Goal: Task Accomplishment & Management: Manage account settings

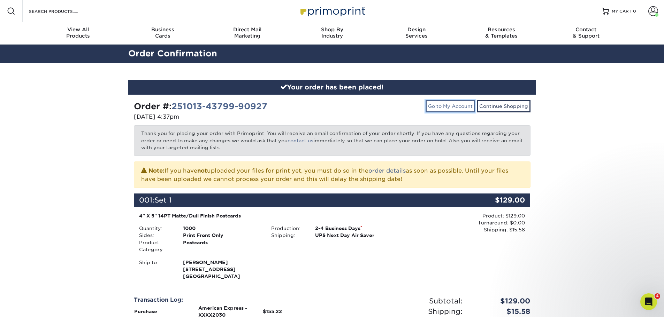
click at [456, 106] on link "Go to My Account" at bounding box center [449, 106] width 49 height 12
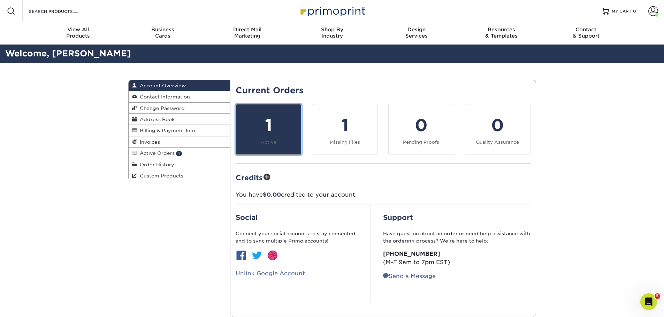
click at [271, 124] on div "1" at bounding box center [268, 125] width 57 height 25
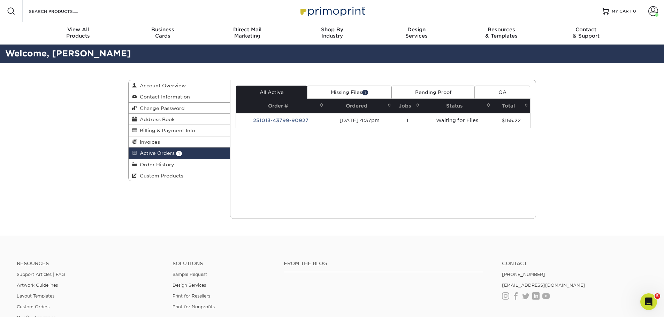
click at [346, 95] on link "Missing Files 1" at bounding box center [349, 92] width 84 height 13
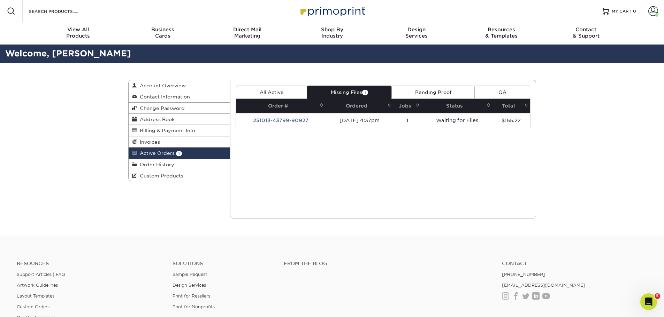
click at [346, 95] on link "Missing Files 1" at bounding box center [349, 92] width 84 height 13
click at [356, 91] on link "Missing Files 1" at bounding box center [349, 92] width 84 height 13
click at [156, 151] on span "Active Orders" at bounding box center [156, 154] width 38 height 6
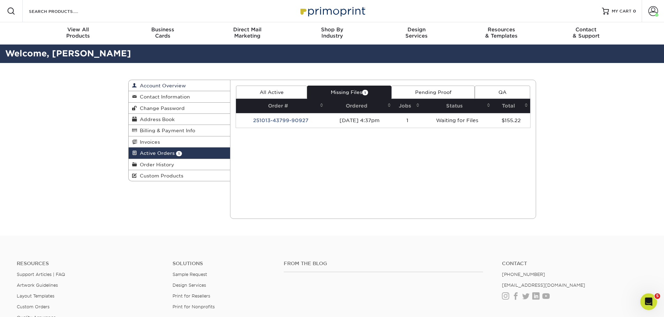
click at [161, 83] on span "Account Overview" at bounding box center [161, 86] width 49 height 6
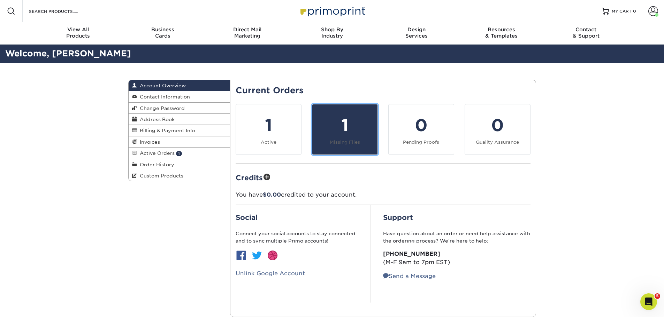
click at [357, 138] on link "1 Missing Files" at bounding box center [345, 129] width 66 height 51
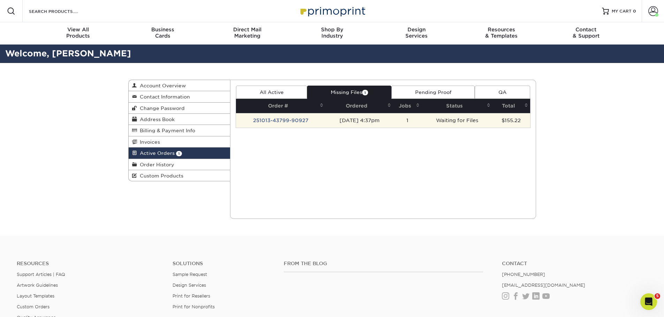
click at [279, 122] on td "251013-43799-90927" at bounding box center [281, 120] width 90 height 15
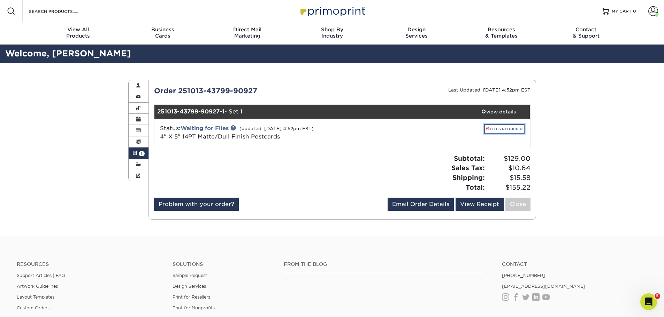
click at [502, 127] on link "FILES REQUIRED" at bounding box center [504, 128] width 40 height 9
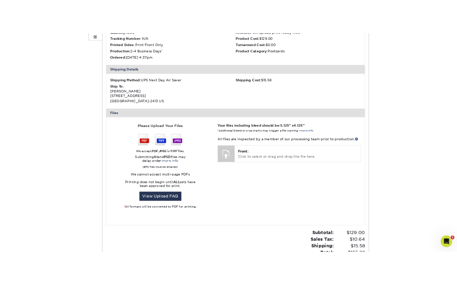
scroll to position [209, 0]
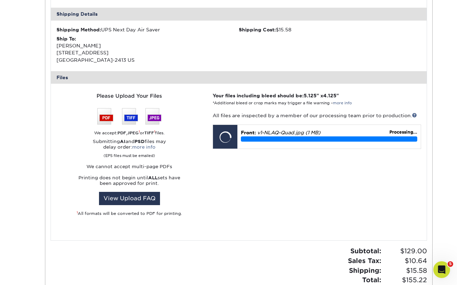
click at [134, 200] on div "Please Upload Your Files We accept: PDF , JPEG 1 or TIFF 1 files. Submitting AI…" at bounding box center [129, 162] width 156 height 140
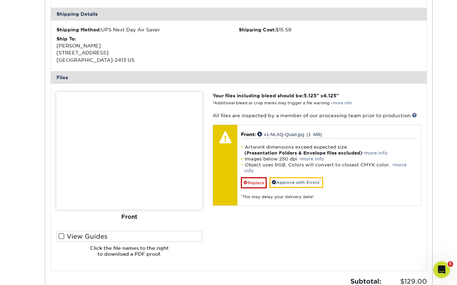
click at [116, 154] on img at bounding box center [129, 150] width 146 height 117
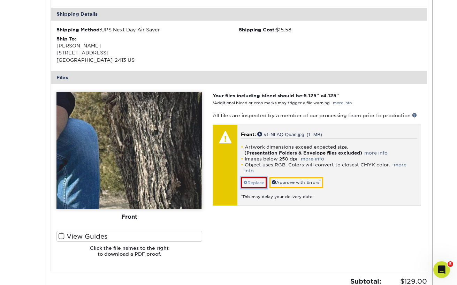
click at [256, 177] on link "Replace" at bounding box center [254, 182] width 26 height 11
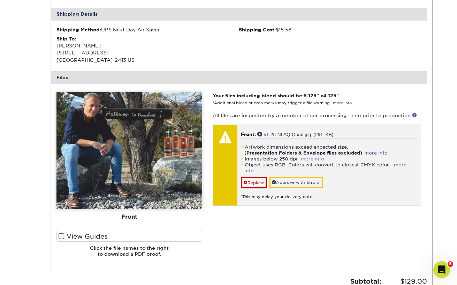
click at [315, 157] on link "more info" at bounding box center [312, 158] width 23 height 5
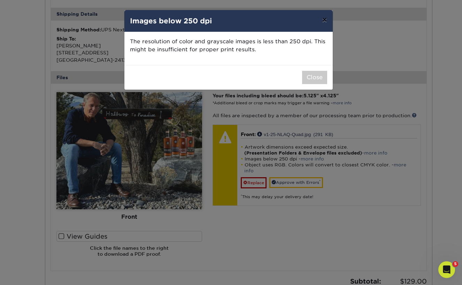
click at [326, 17] on button "×" at bounding box center [324, 20] width 16 height 20
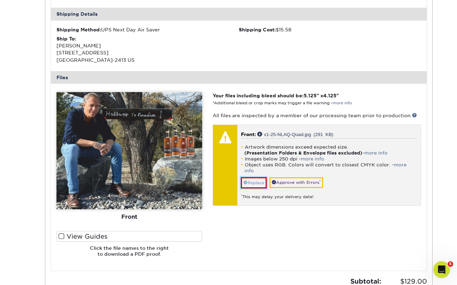
click at [258, 177] on link "Replace" at bounding box center [254, 182] width 26 height 11
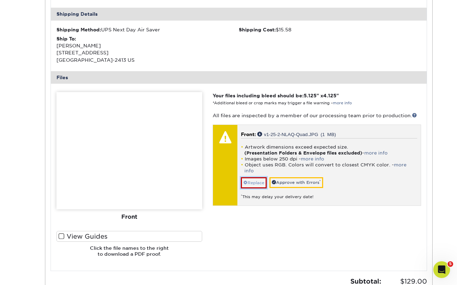
click at [257, 177] on link "Replace" at bounding box center [254, 182] width 26 height 11
click at [258, 177] on link "Replace" at bounding box center [254, 182] width 26 height 11
click at [264, 177] on link "Replace" at bounding box center [254, 182] width 26 height 11
click at [255, 177] on link "Replace" at bounding box center [254, 182] width 26 height 11
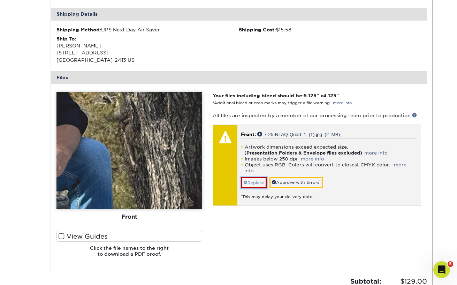
click at [257, 177] on link "Replace" at bounding box center [254, 182] width 26 height 11
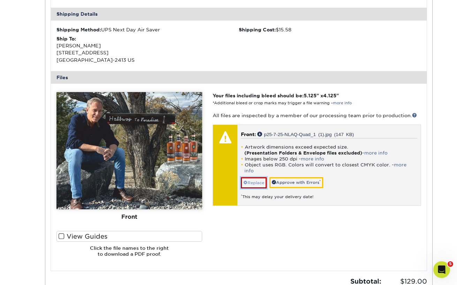
click at [254, 177] on link "Replace" at bounding box center [254, 182] width 26 height 11
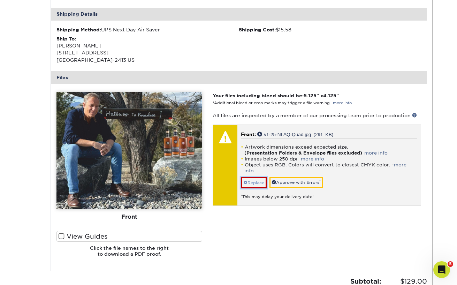
click at [252, 177] on link "Replace" at bounding box center [254, 182] width 26 height 11
click at [312, 159] on link "more info" at bounding box center [312, 158] width 23 height 5
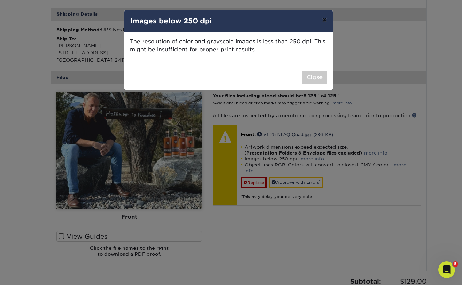
click at [326, 18] on button "×" at bounding box center [324, 20] width 16 height 20
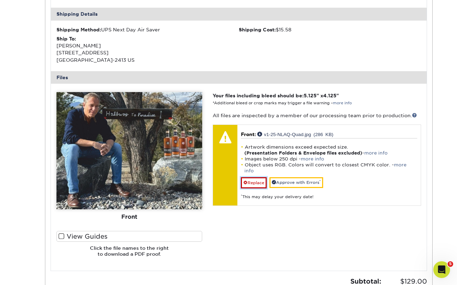
click at [255, 177] on link "Replace" at bounding box center [254, 182] width 26 height 11
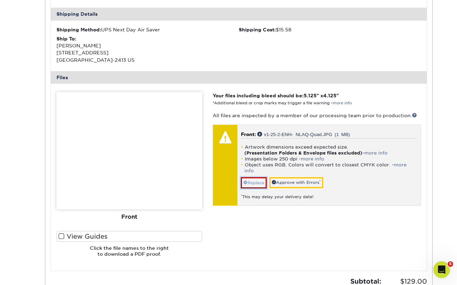
click at [262, 177] on link "Replace" at bounding box center [254, 182] width 26 height 11
click at [253, 177] on link "Replace" at bounding box center [254, 182] width 26 height 11
click at [257, 177] on link "Replace" at bounding box center [254, 182] width 26 height 11
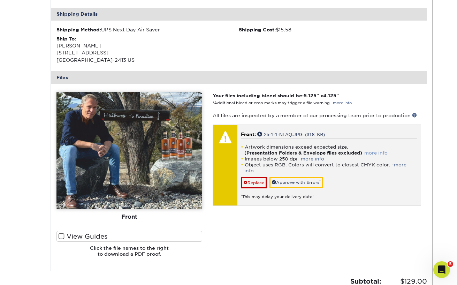
click at [374, 154] on link "more info" at bounding box center [375, 152] width 23 height 5
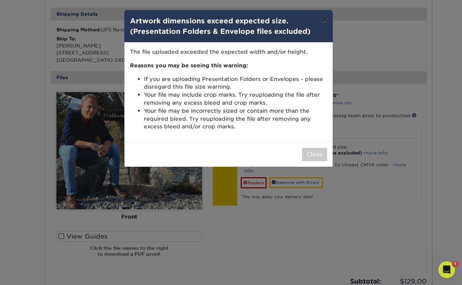
click at [324, 21] on button "×" at bounding box center [324, 20] width 16 height 20
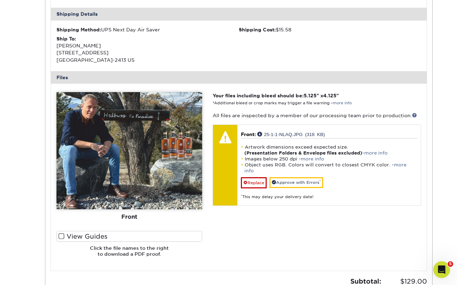
click at [63, 235] on span at bounding box center [62, 236] width 6 height 7
click at [0, 0] on input "View Guides" at bounding box center [0, 0] width 0 height 0
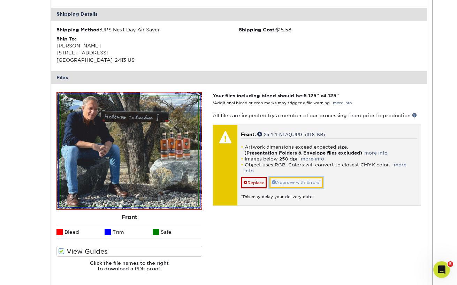
click at [290, 177] on link "Approve with Errors *" at bounding box center [296, 182] width 54 height 11
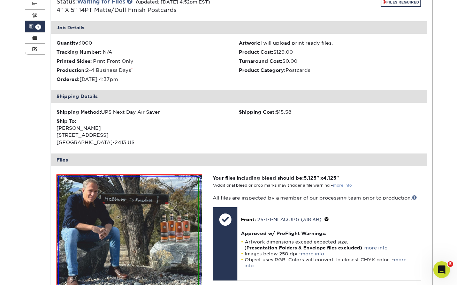
scroll to position [139, 0]
